Goal: Task Accomplishment & Management: Use online tool/utility

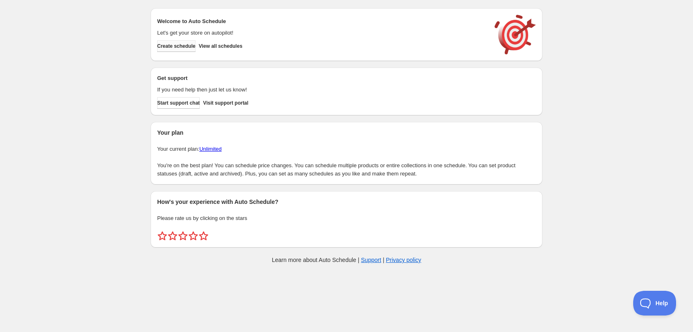
click at [170, 45] on span "Create schedule" at bounding box center [176, 46] width 38 height 7
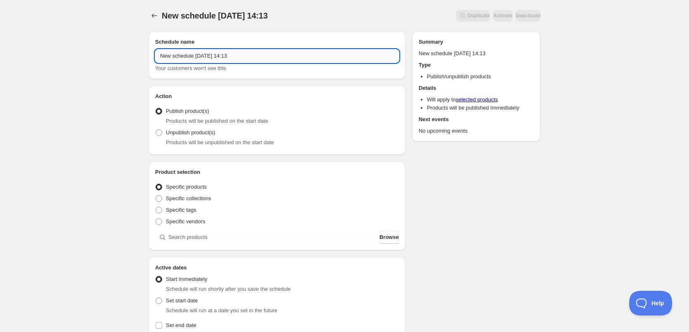
click at [256, 55] on input "New schedule [DATE] 14:13" at bounding box center [277, 55] width 244 height 13
type input "9/11"
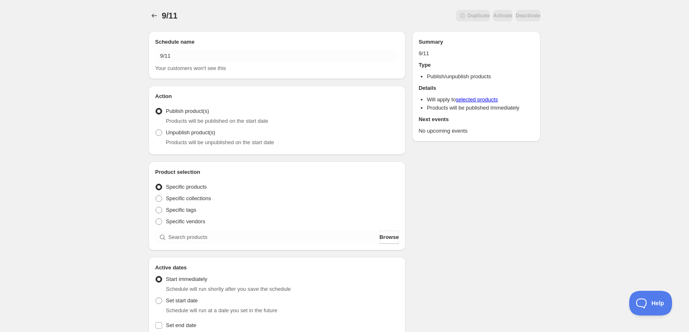
click at [108, 97] on div "9/11. This page is ready 9/11 Duplicate Activate Deactivate More actions Duplic…" at bounding box center [344, 314] width 689 height 628
click at [161, 211] on span at bounding box center [158, 210] width 7 height 7
click at [156, 207] on input "Specific tags" at bounding box center [155, 207] width 0 height 0
radio input "true"
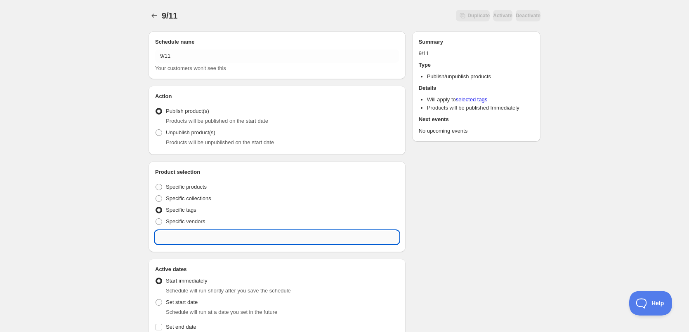
click at [196, 231] on input "text" at bounding box center [277, 237] width 244 height 13
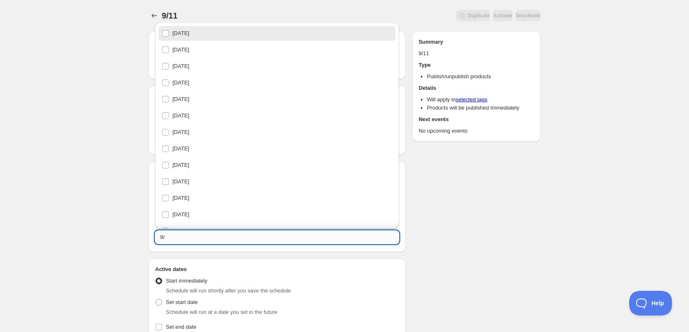
type input "9"
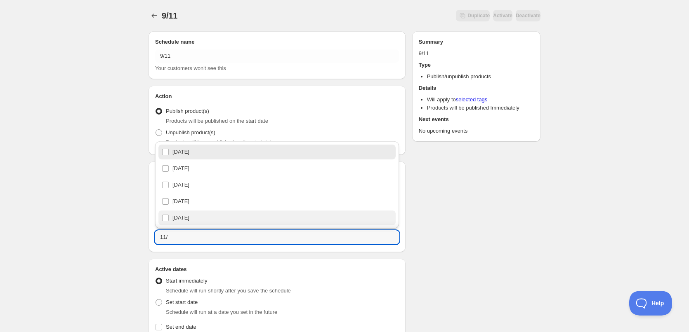
click at [190, 219] on div "[DATE]" at bounding box center [277, 218] width 231 height 12
type input "[DATE]"
checkbox input "true"
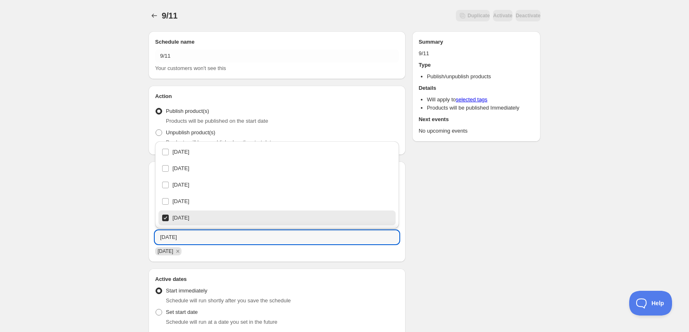
type input "[DATE]"
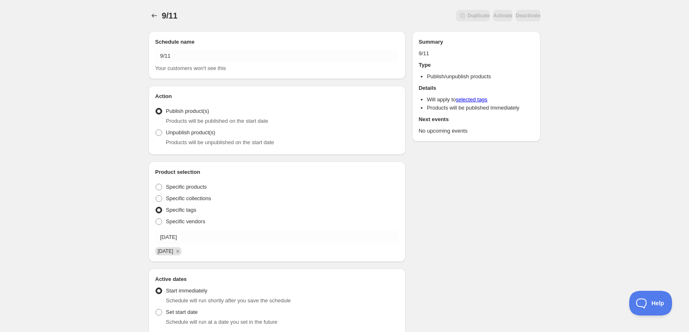
click at [113, 207] on div "9/11. This page is ready 9/11 Duplicate Activate Deactivate More actions Duplic…" at bounding box center [344, 320] width 689 height 640
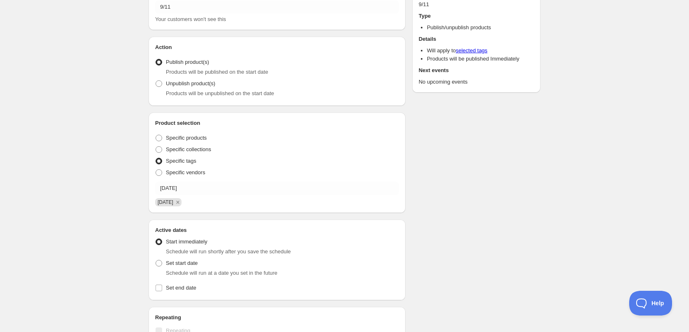
scroll to position [124, 0]
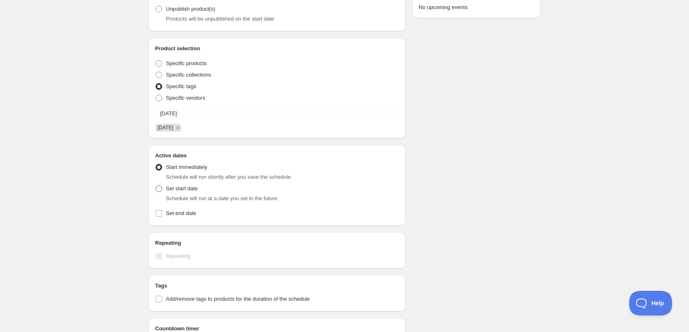
click at [158, 187] on span at bounding box center [158, 189] width 7 height 7
click at [156, 186] on input "Set start date" at bounding box center [155, 186] width 0 height 0
radio input "true"
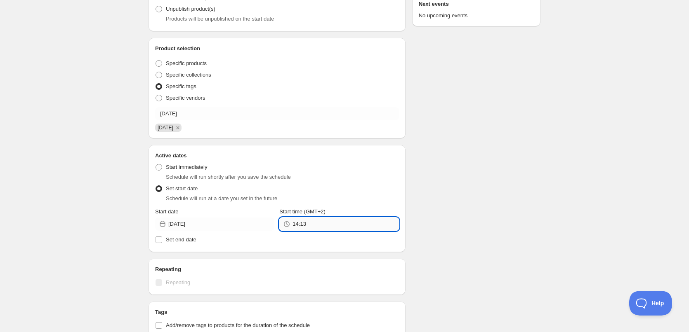
click at [299, 221] on input "14:13" at bounding box center [345, 224] width 106 height 13
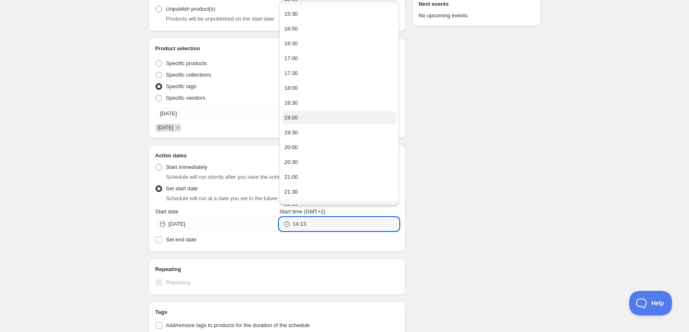
scroll to position [94, 0]
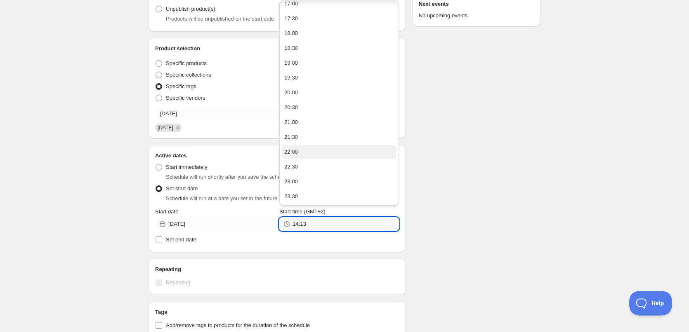
click at [302, 155] on button "22:00" at bounding box center [339, 152] width 114 height 13
type input "22:00"
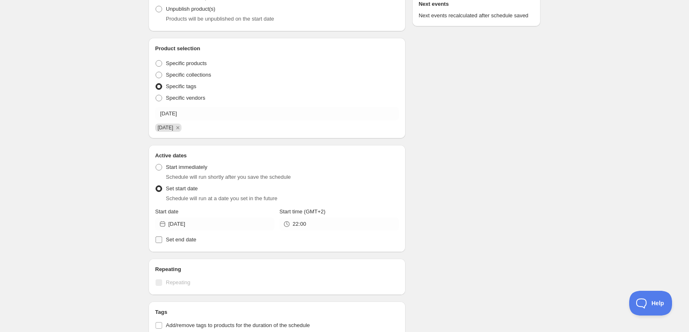
click at [177, 240] on span "Set end date" at bounding box center [181, 240] width 31 height 6
click at [162, 240] on input "Set end date" at bounding box center [158, 240] width 7 height 7
checkbox input "true"
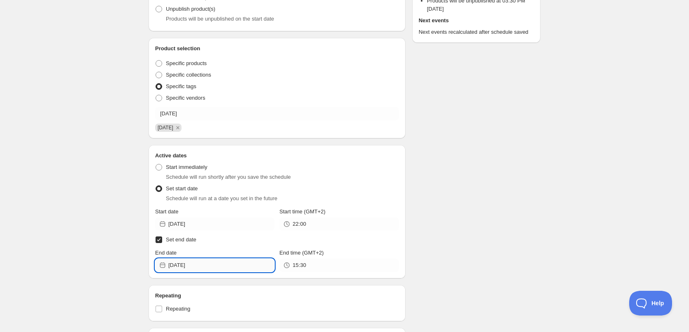
click at [217, 262] on input "[DATE]" at bounding box center [221, 265] width 106 height 13
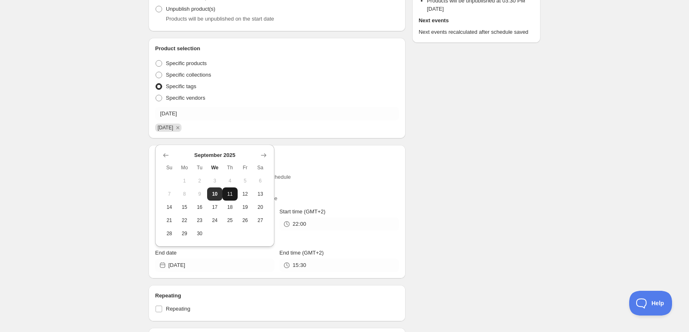
click at [232, 192] on span "11" at bounding box center [230, 194] width 9 height 7
type input "[DATE]"
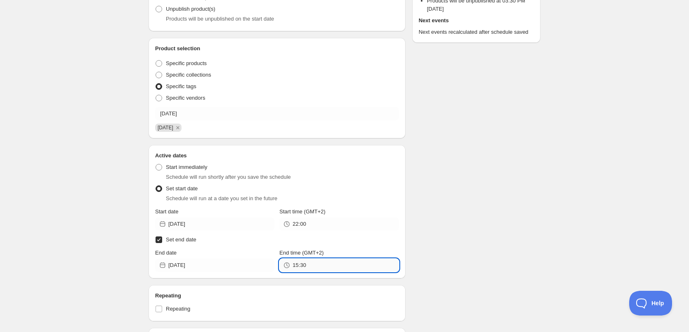
click at [311, 261] on input "15:30" at bounding box center [345, 265] width 106 height 13
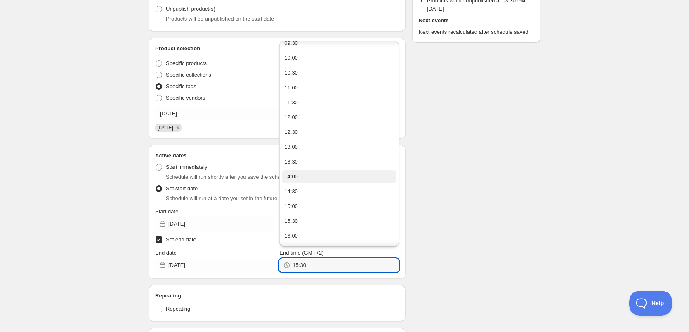
scroll to position [510, 0]
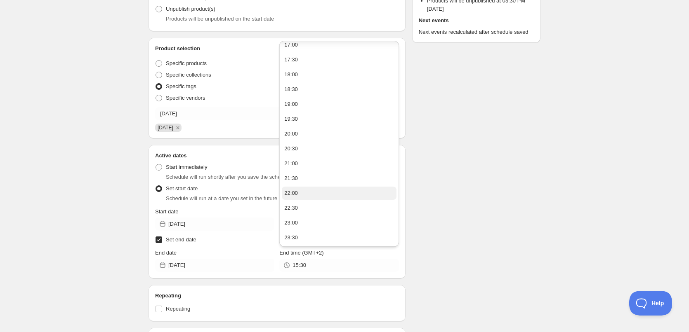
click at [310, 195] on button "22:00" at bounding box center [339, 193] width 114 height 13
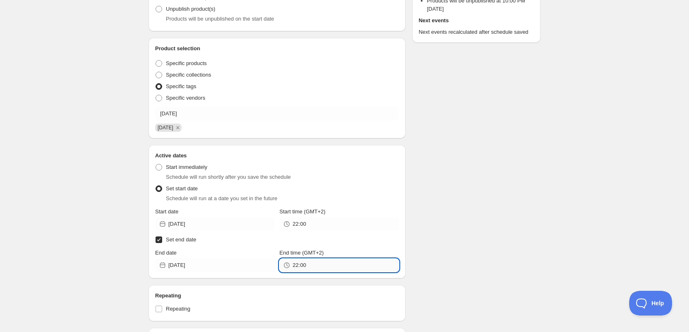
click at [302, 265] on input "22:00" at bounding box center [345, 265] width 106 height 13
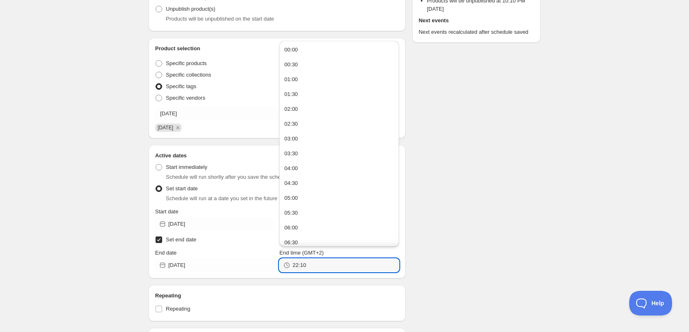
type input "22:10"
click at [504, 254] on div "Schedule name 9/11 Your customers won't see this Action Action Publish product(…" at bounding box center [341, 246] width 398 height 691
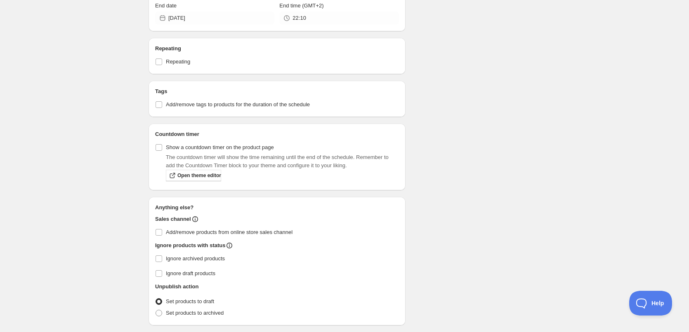
scroll to position [399, 0]
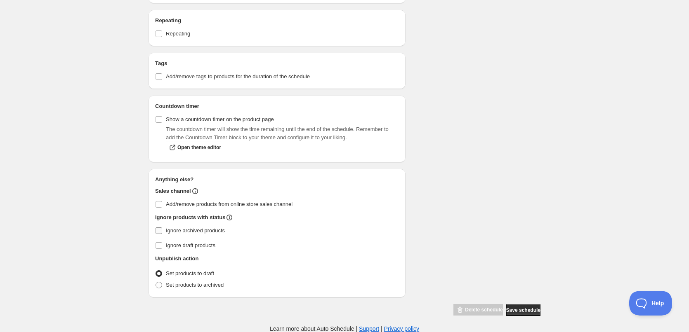
click at [158, 233] on input "Ignore archived products" at bounding box center [158, 231] width 7 height 7
checkbox input "true"
click at [159, 285] on span at bounding box center [158, 285] width 7 height 7
click at [156, 282] on input "Set products to archived" at bounding box center [155, 282] width 0 height 0
radio input "true"
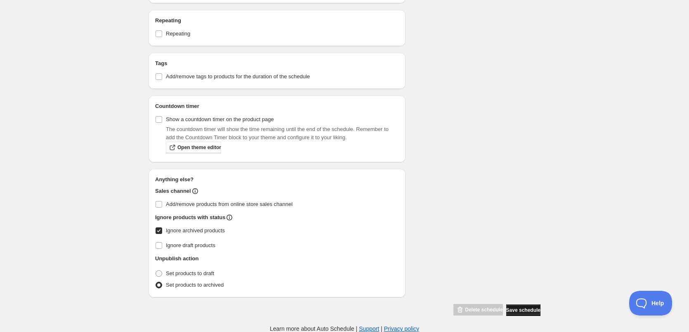
click at [511, 309] on span "Save schedule" at bounding box center [523, 310] width 34 height 7
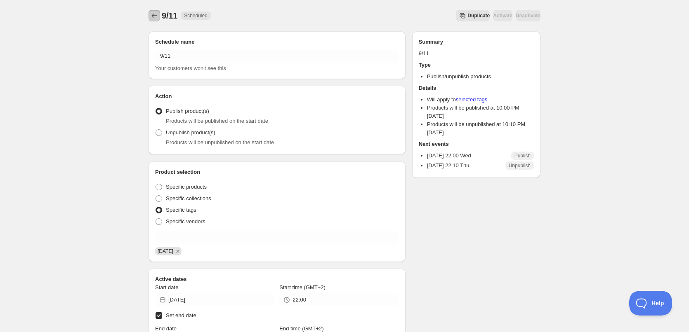
click at [158, 14] on icon "Schedules" at bounding box center [154, 16] width 8 height 8
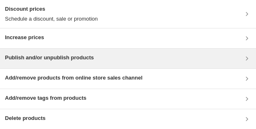
click at [74, 60] on h3 "Publish and/or unpublish products" at bounding box center [49, 58] width 89 height 8
